Goal: Task Accomplishment & Management: Use online tool/utility

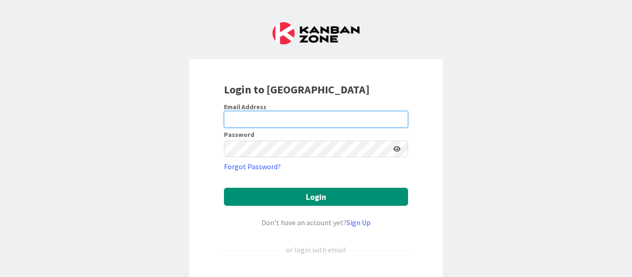
click at [259, 115] on input "email" at bounding box center [316, 119] width 184 height 17
type input "[EMAIL_ADDRESS][PERSON_NAME][DOMAIN_NAME]"
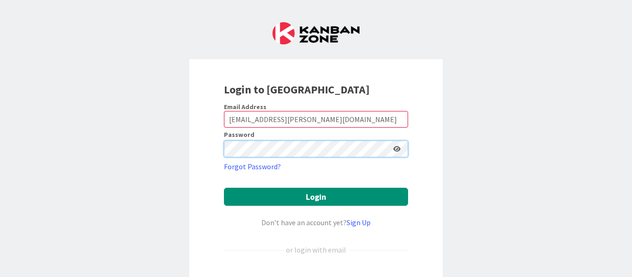
click at [224, 188] on button "Login" at bounding box center [316, 197] width 184 height 18
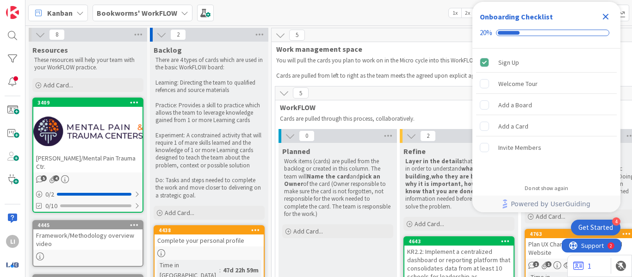
click at [606, 18] on icon "Close Checklist" at bounding box center [605, 16] width 11 height 11
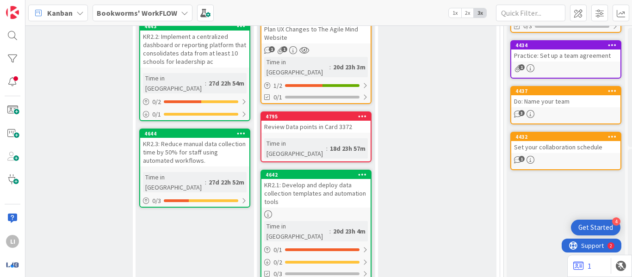
scroll to position [216, 264]
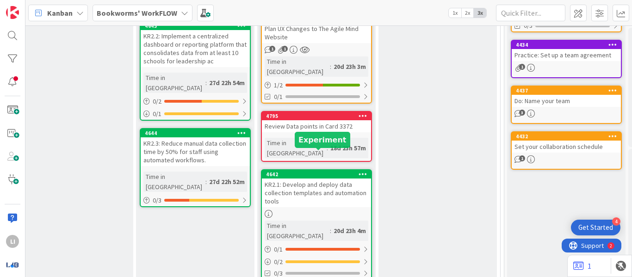
click at [290, 171] on div "4642" at bounding box center [318, 174] width 105 height 6
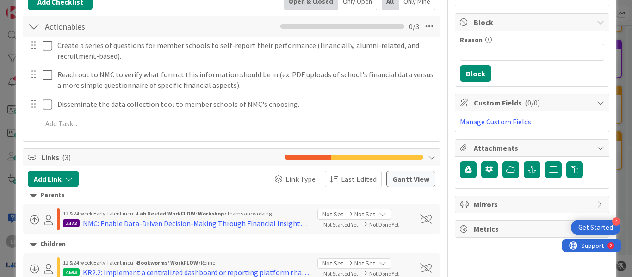
scroll to position [166, 0]
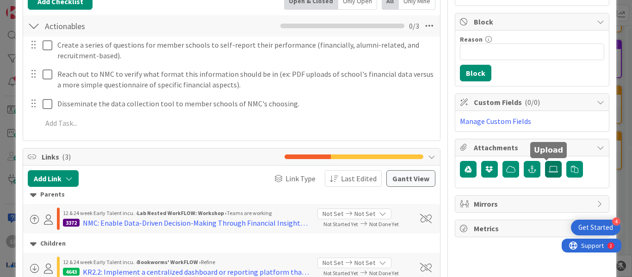
click at [549, 168] on icon at bounding box center [553, 169] width 9 height 7
click at [545, 161] on input "file" at bounding box center [545, 161] width 0 height 0
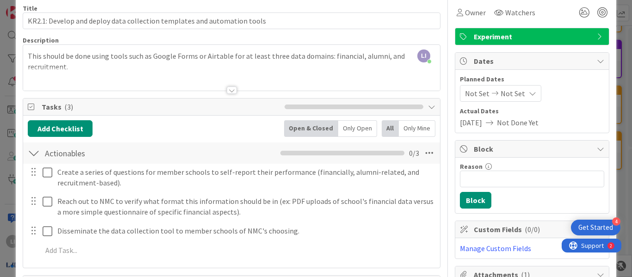
scroll to position [0, 0]
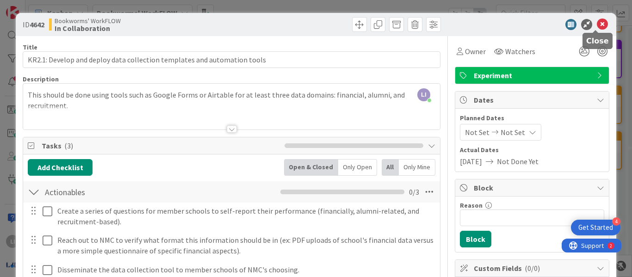
click at [597, 21] on icon at bounding box center [602, 24] width 11 height 11
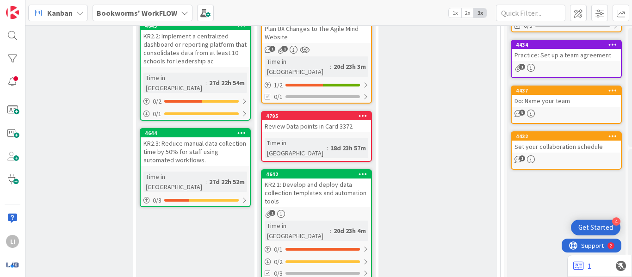
click at [150, 8] on b "Bookworms' WorkFLOW" at bounding box center [137, 12] width 81 height 9
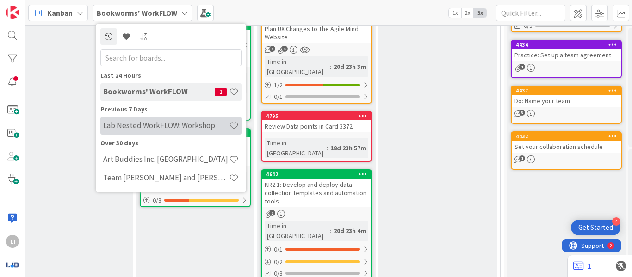
click at [144, 124] on h4 "Lab Nested WorkFLOW: Workshop" at bounding box center [166, 125] width 126 height 9
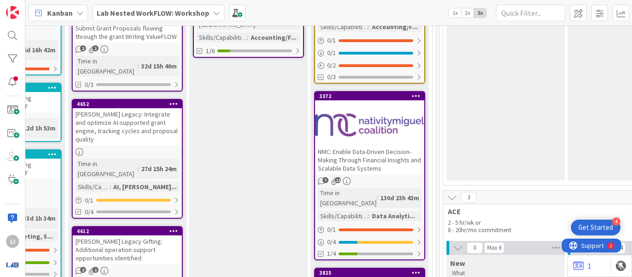
scroll to position [226, 1067]
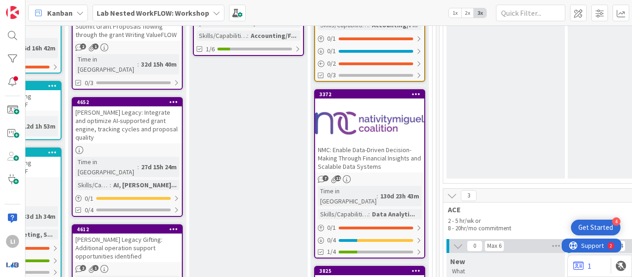
click at [378, 108] on div at bounding box center [369, 123] width 109 height 42
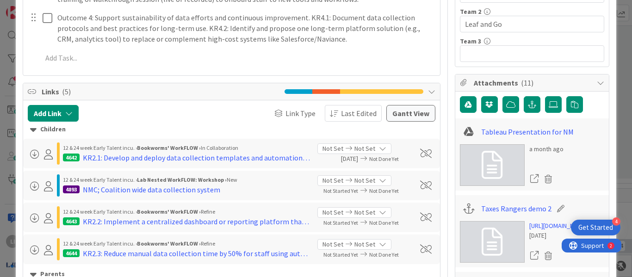
scroll to position [364, 0]
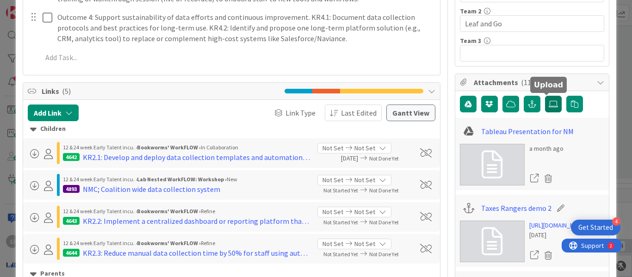
click at [549, 104] on icon at bounding box center [553, 103] width 9 height 7
click at [545, 96] on input "file" at bounding box center [545, 96] width 0 height 0
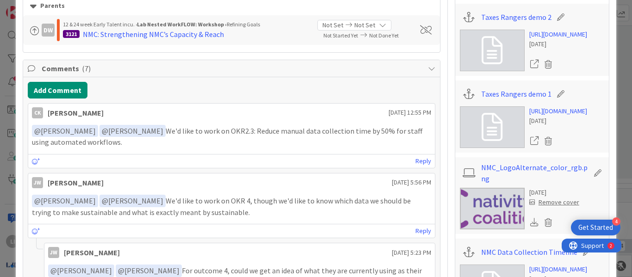
scroll to position [630, 0]
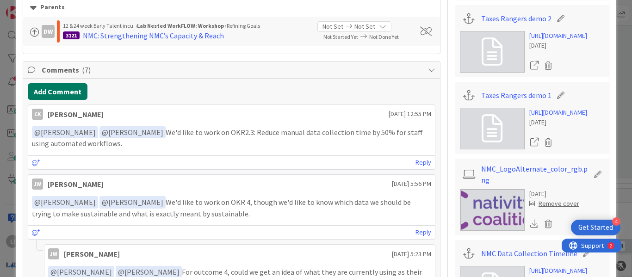
click at [79, 93] on button "Add Comment" at bounding box center [58, 91] width 60 height 17
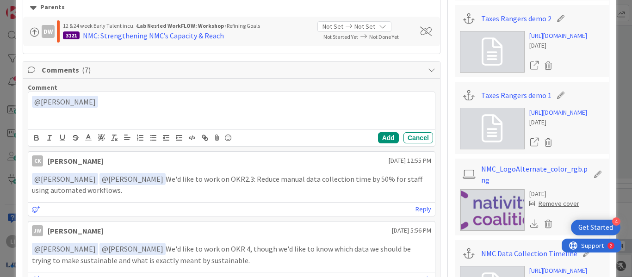
click at [148, 115] on div "﻿ @ [PERSON_NAME] ﻿ DP [PERSON_NAME]" at bounding box center [231, 110] width 407 height 37
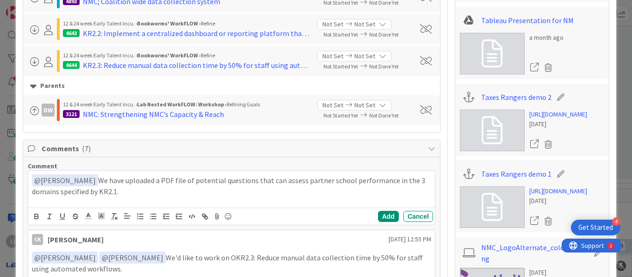
scroll to position [552, 0]
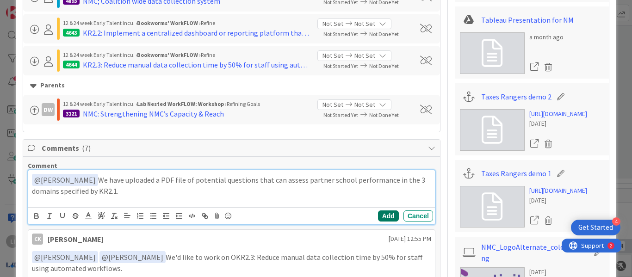
click at [379, 218] on button "Add" at bounding box center [388, 216] width 21 height 11
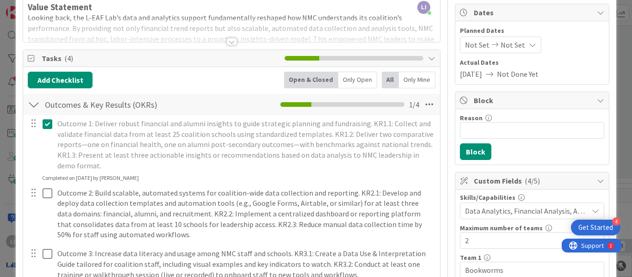
scroll to position [0, 0]
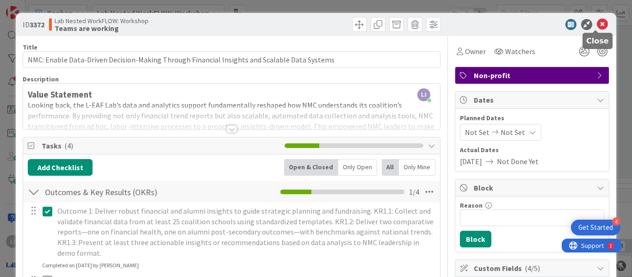
click at [597, 23] on icon at bounding box center [602, 24] width 11 height 11
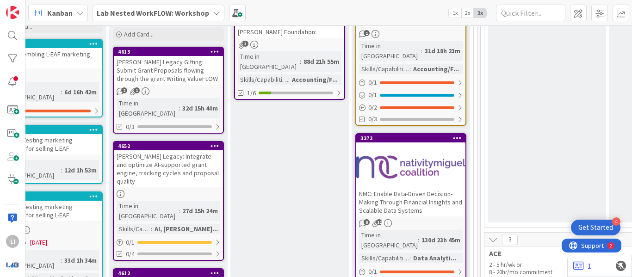
scroll to position [180, 1025]
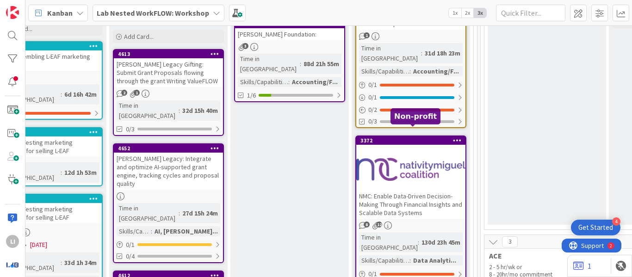
click at [402, 137] on div "3372" at bounding box center [412, 140] width 105 height 6
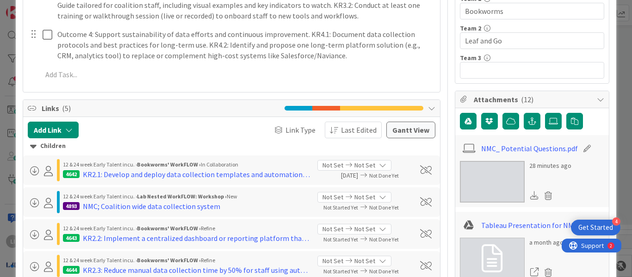
scroll to position [355, 0]
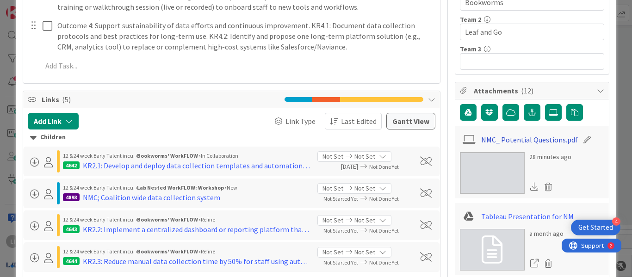
click at [534, 143] on link "NMC_ Potential Questions.pdf" at bounding box center [529, 139] width 97 height 11
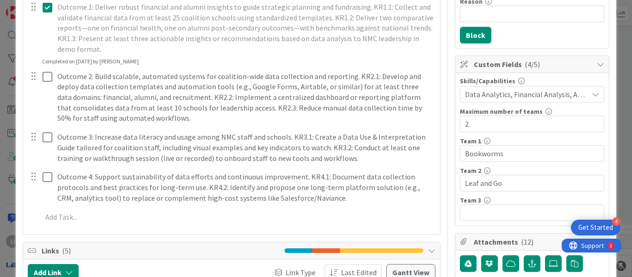
scroll to position [204, 0]
